Goal: Information Seeking & Learning: Learn about a topic

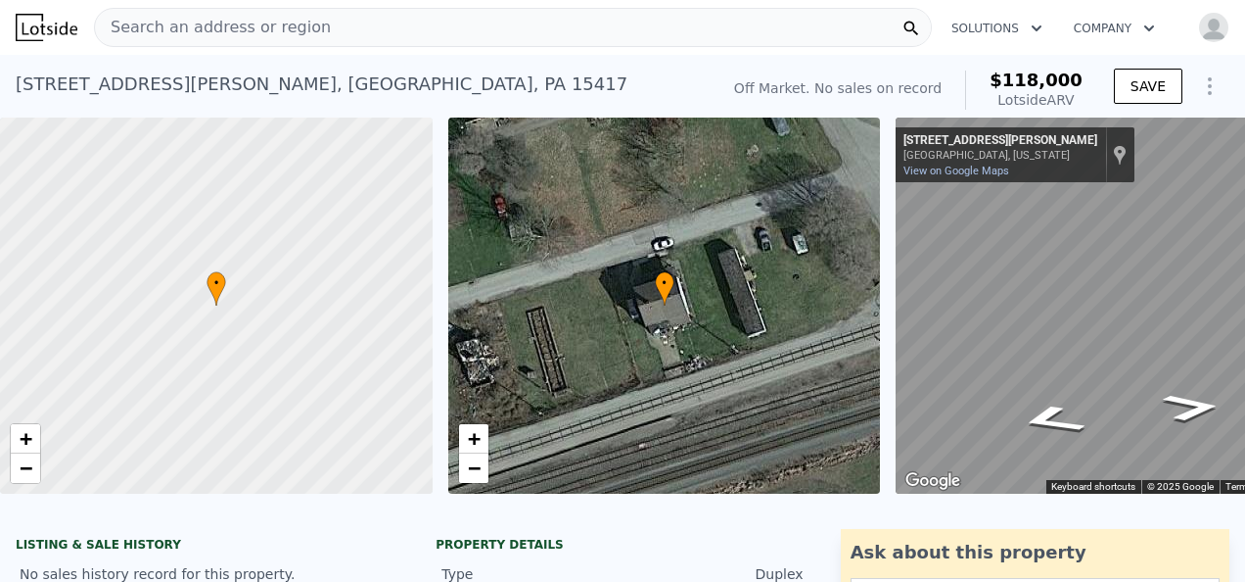
drag, startPoint x: 180, startPoint y: 95, endPoint x: 197, endPoint y: 100, distance: 17.4
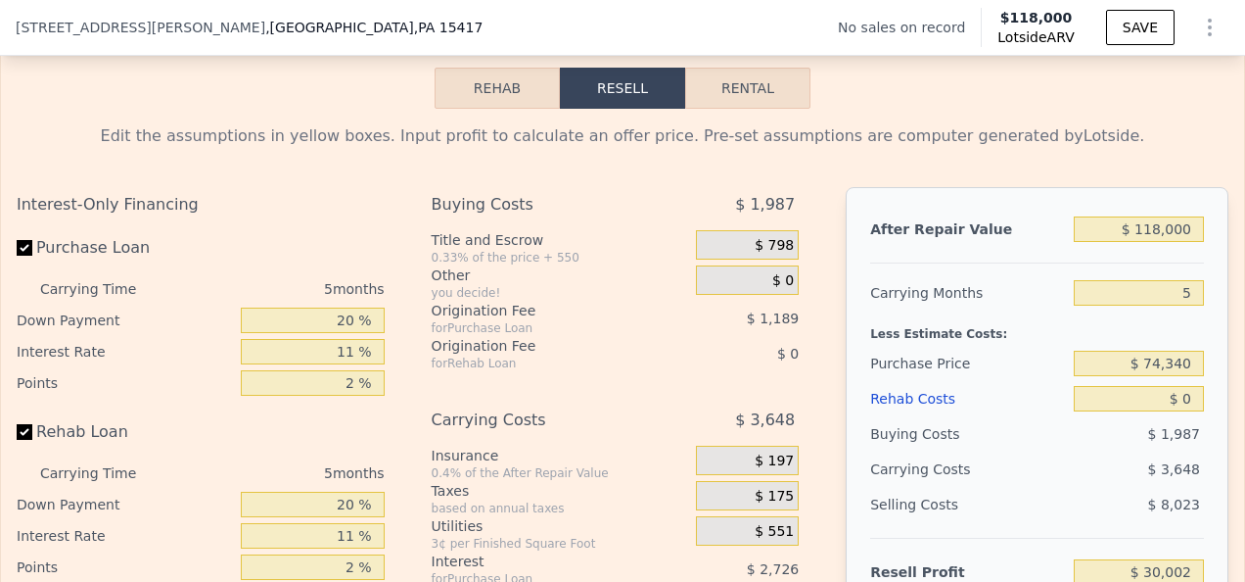
scroll to position [2736, 0]
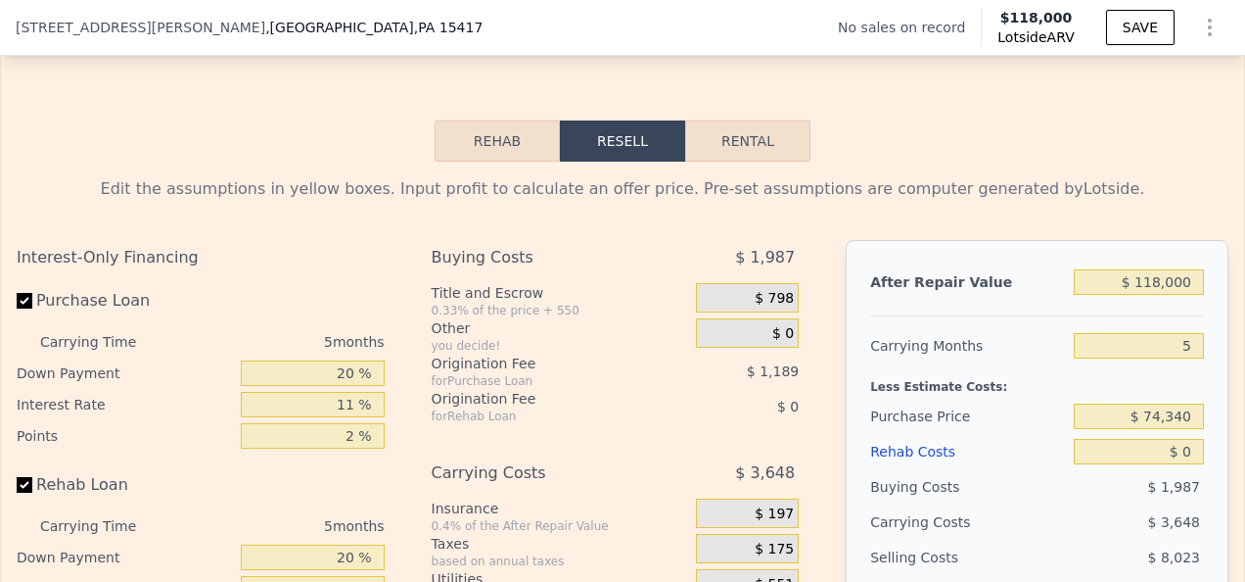
click at [735, 162] on button "Rental" at bounding box center [747, 140] width 125 height 41
select select "30"
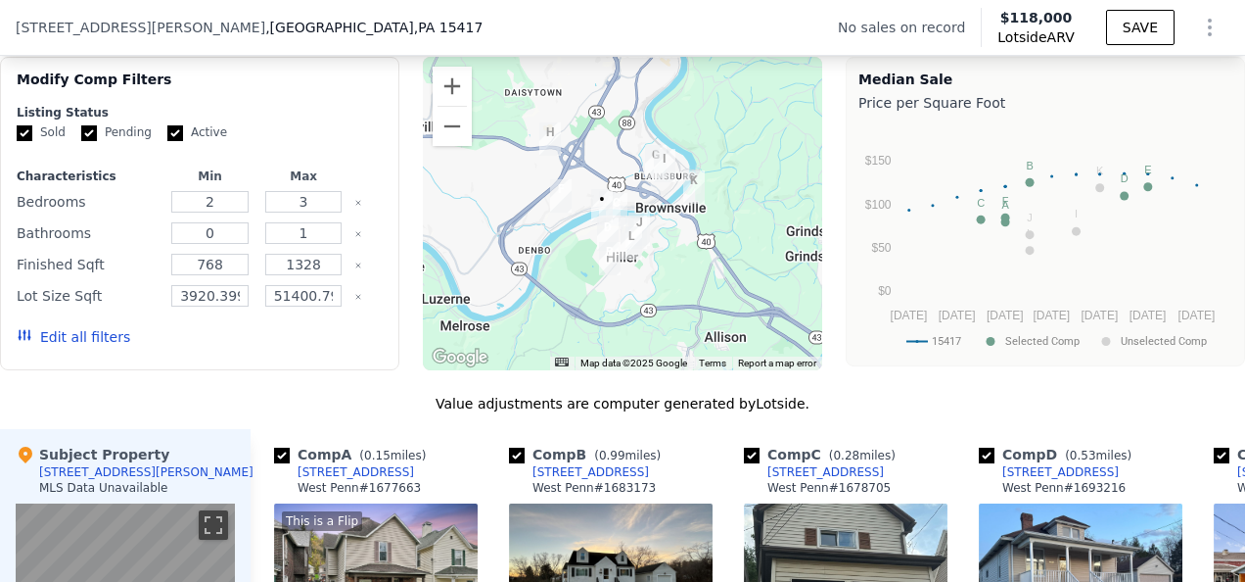
scroll to position [1169, 0]
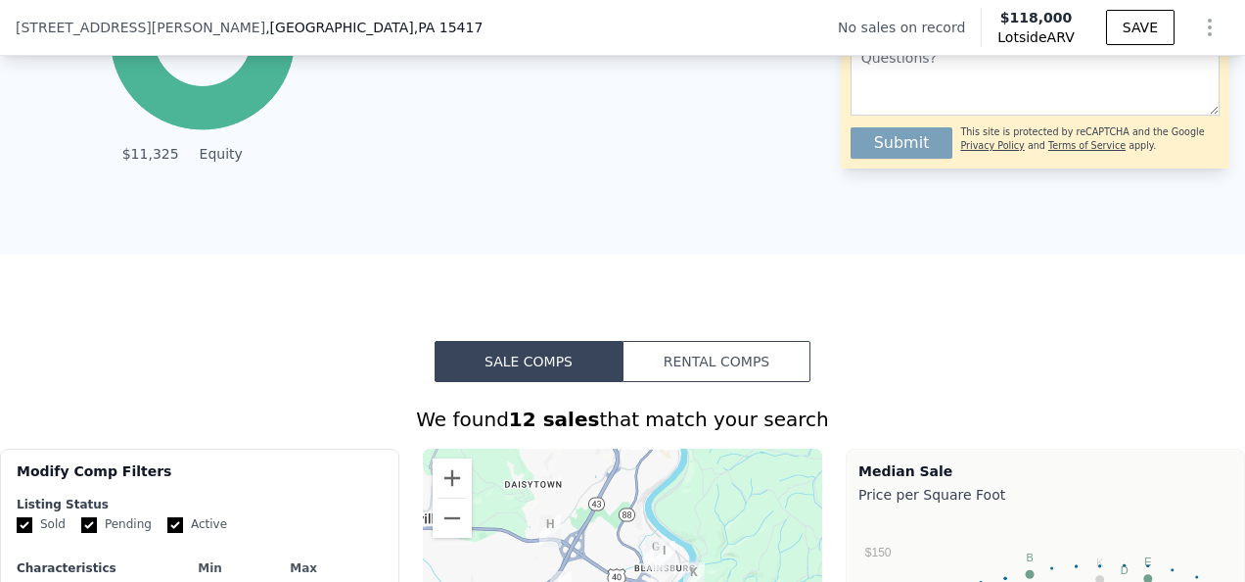
click at [731, 372] on button "Rental Comps" at bounding box center [717, 361] width 188 height 41
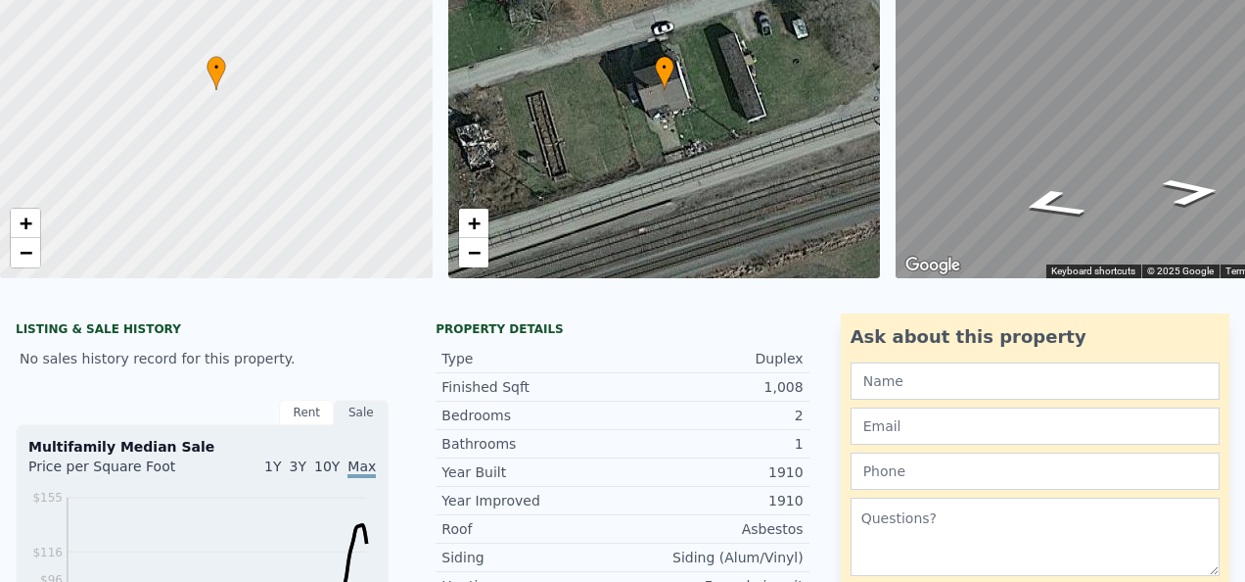
scroll to position [0, 0]
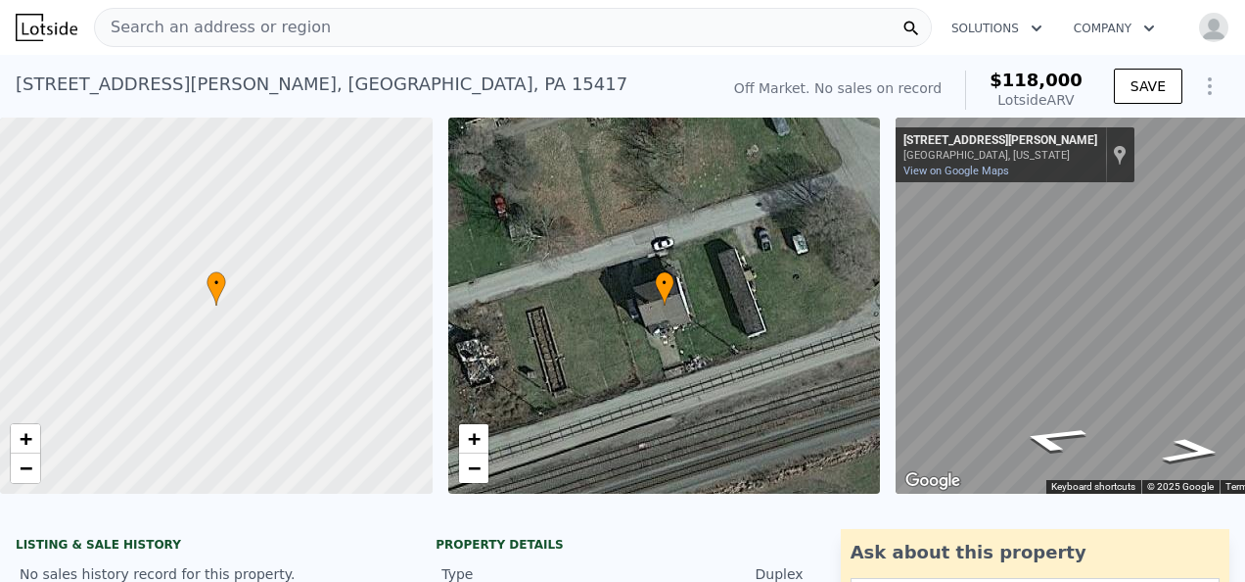
click at [652, 250] on div "• + −" at bounding box center [664, 305] width 433 height 376
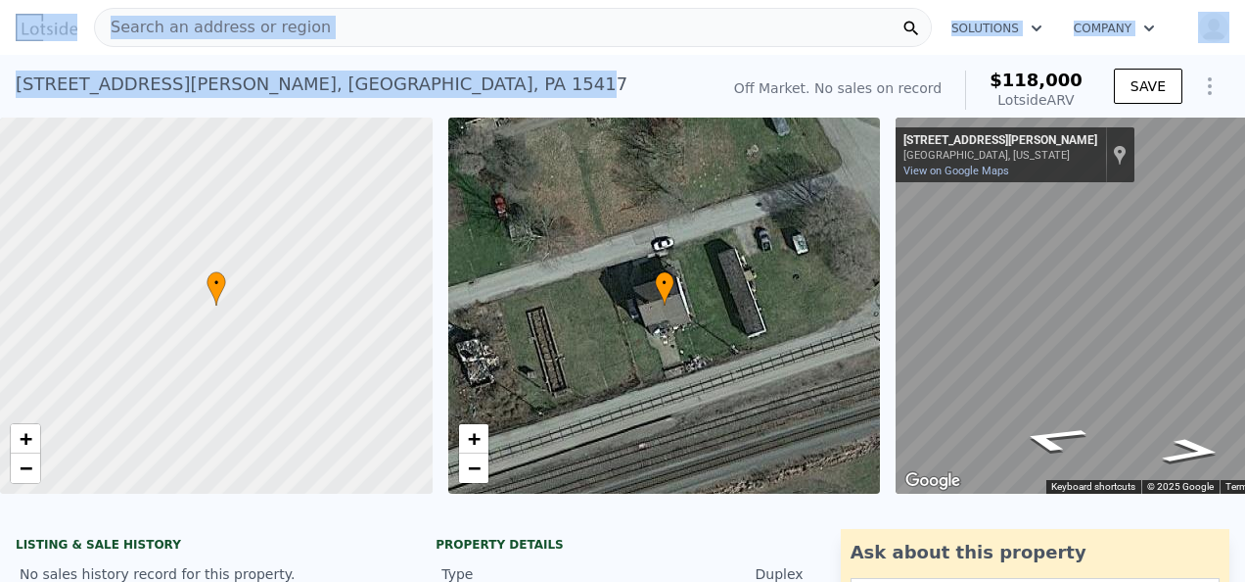
drag, startPoint x: 269, startPoint y: 84, endPoint x: 47, endPoint y: 78, distance: 222.3
click at [47, 78] on div "[STREET_ADDRESS][PERSON_NAME]" at bounding box center [322, 83] width 612 height 27
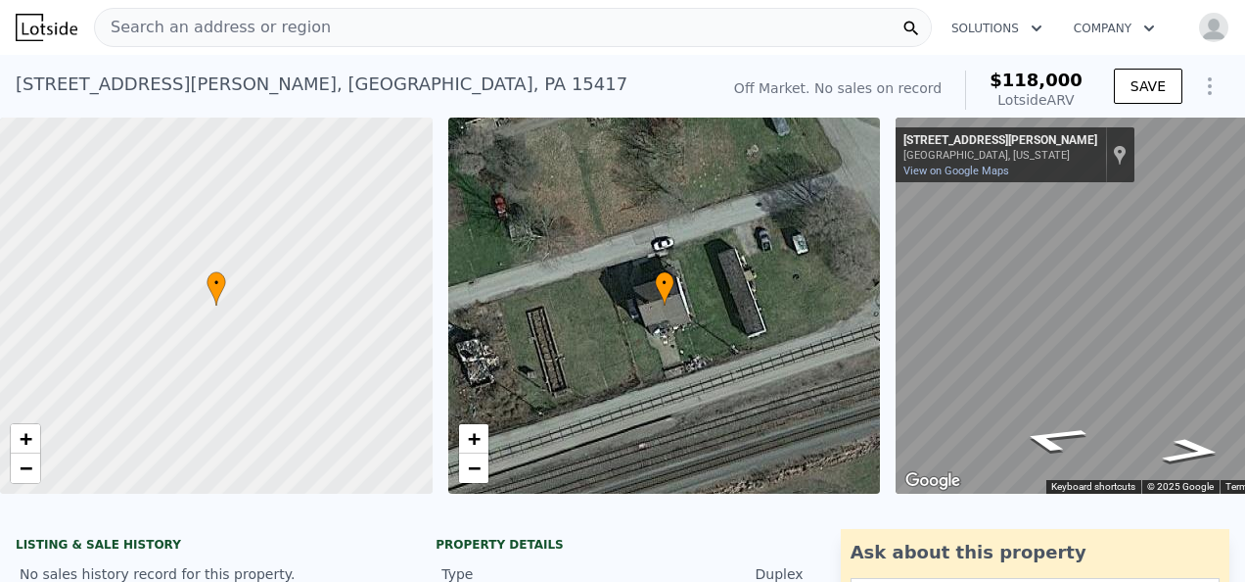
drag, startPoint x: 47, startPoint y: 78, endPoint x: 348, endPoint y: 102, distance: 301.5
click at [348, 102] on div "[STREET_ADDRESS][PERSON_NAME] No sales on record (~ARV $118k )" at bounding box center [363, 90] width 695 height 55
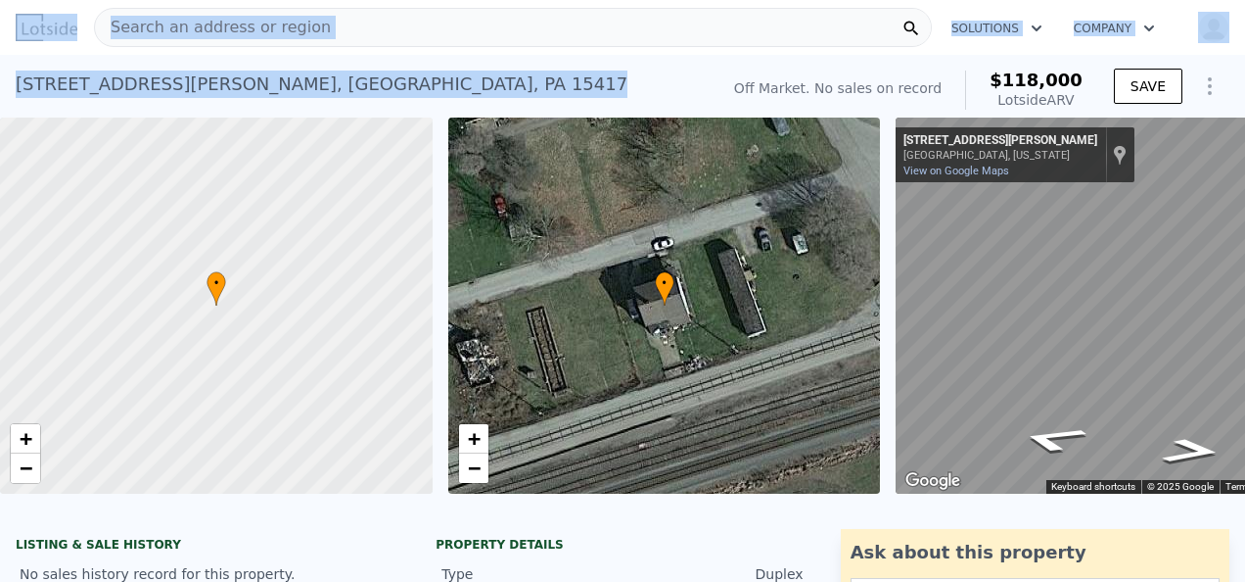
drag, startPoint x: 273, startPoint y: 82, endPoint x: -4, endPoint y: 99, distance: 277.6
click at [0, 99] on html "Search an address or region Solutions Company Open main menu Open user menu [ST…" at bounding box center [622, 291] width 1245 height 582
click at [423, 101] on div "[STREET_ADDRESS][PERSON_NAME] No sales on record (~ARV $118k )" at bounding box center [363, 90] width 695 height 55
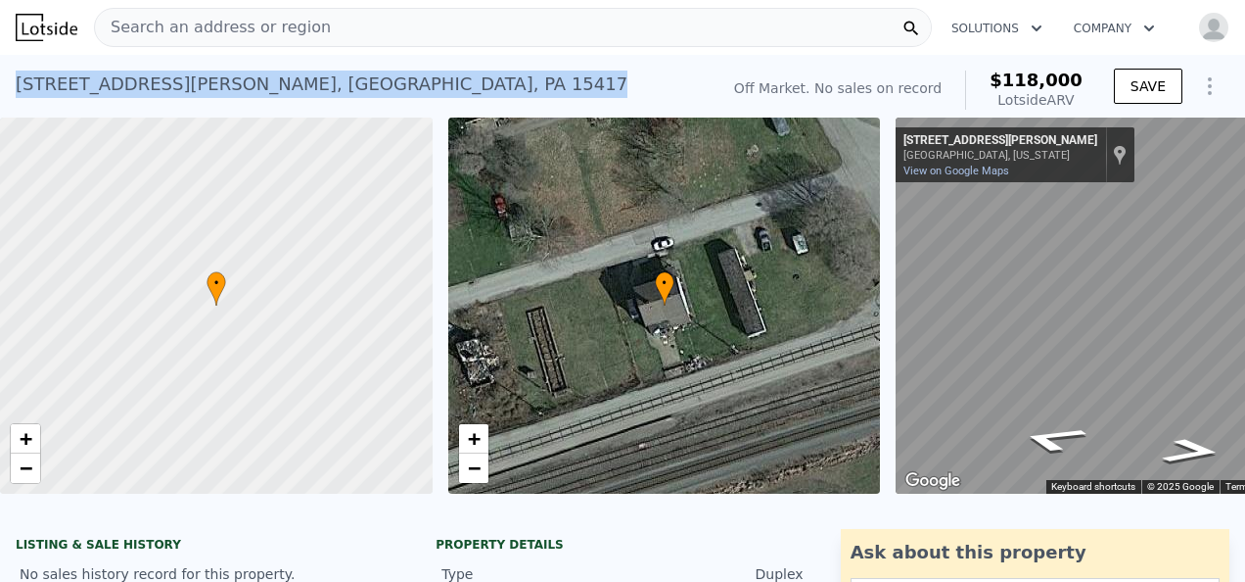
drag, startPoint x: 276, startPoint y: 80, endPoint x: 19, endPoint y: 81, distance: 257.5
click at [19, 81] on div "[STREET_ADDRESS][PERSON_NAME]" at bounding box center [322, 83] width 612 height 27
copy div "[STREET_ADDRESS][PERSON_NAME]"
